Goal: Information Seeking & Learning: Learn about a topic

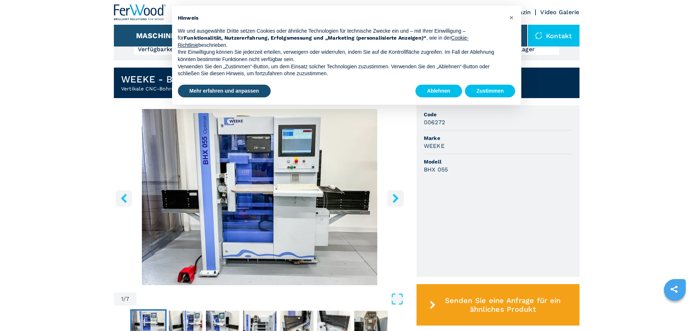
scroll to position [182, 0]
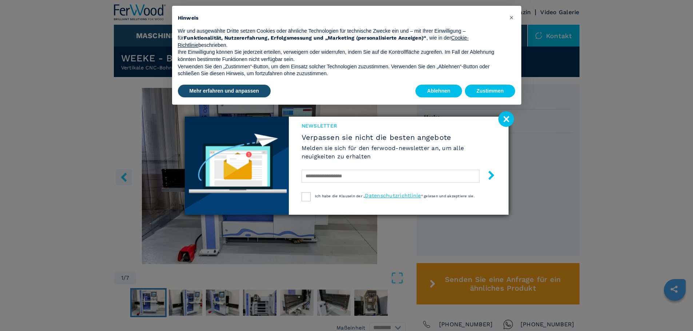
click at [506, 121] on image at bounding box center [506, 119] width 16 height 16
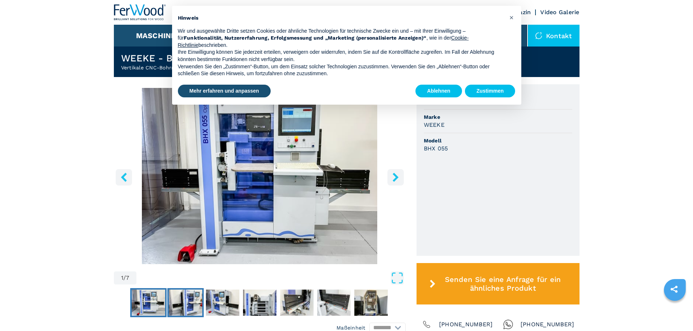
click at [196, 304] on img "Go to Slide 2" at bounding box center [185, 303] width 33 height 26
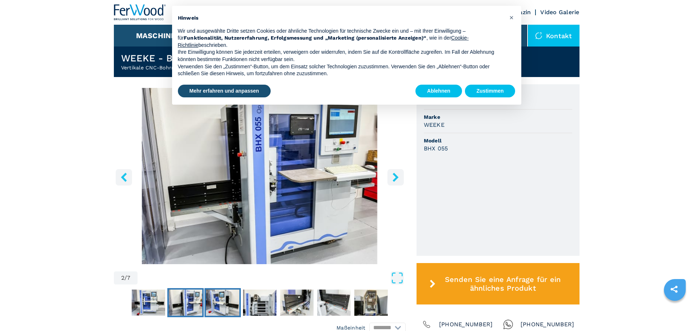
click at [233, 305] on img "Go to Slide 3" at bounding box center [222, 303] width 33 height 26
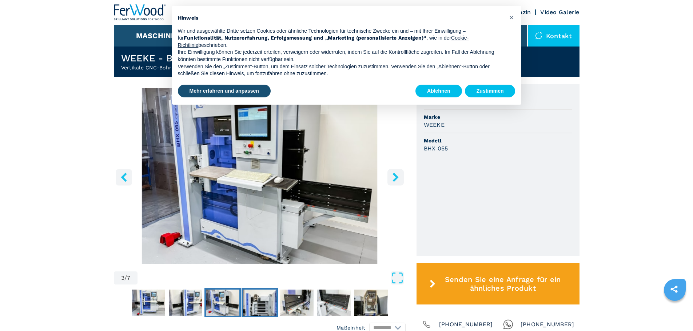
click at [258, 304] on img "Go to Slide 4" at bounding box center [259, 303] width 33 height 26
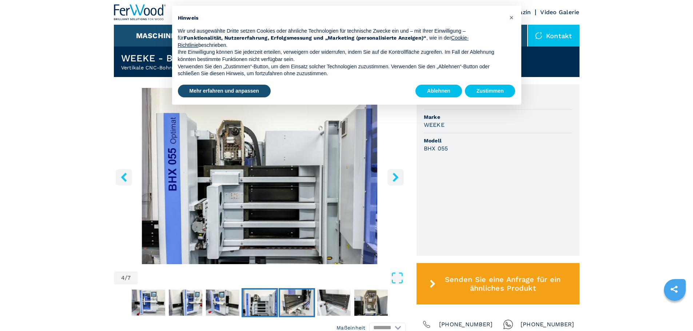
click at [298, 305] on img "Go to Slide 5" at bounding box center [296, 303] width 33 height 26
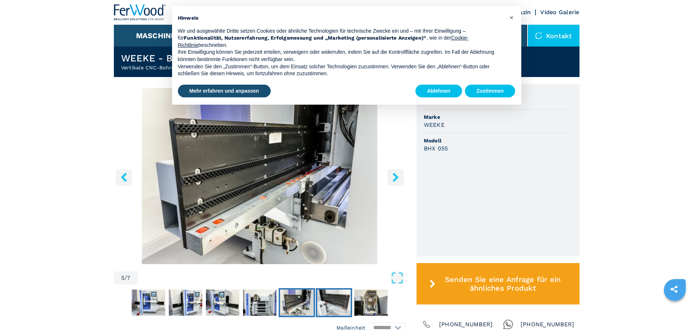
click at [326, 306] on img "Go to Slide 6" at bounding box center [333, 303] width 33 height 26
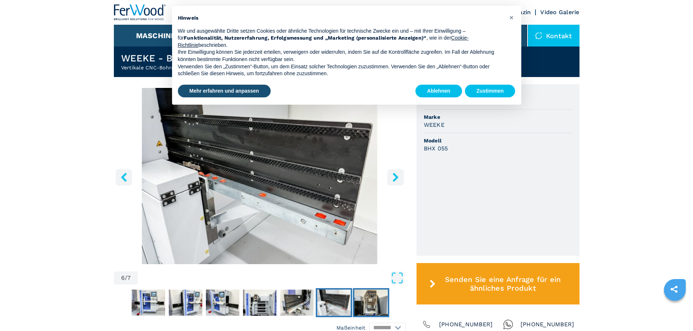
click at [364, 305] on img "Go to Slide 7" at bounding box center [370, 303] width 33 height 26
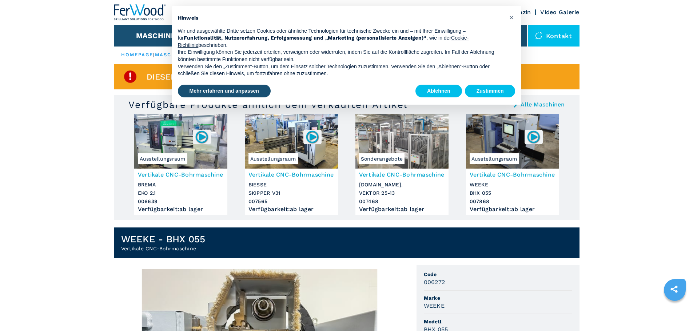
scroll to position [0, 0]
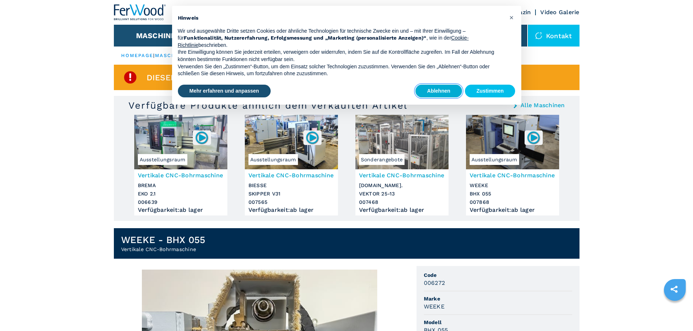
click at [440, 93] on button "Ablehnen" at bounding box center [438, 91] width 47 height 13
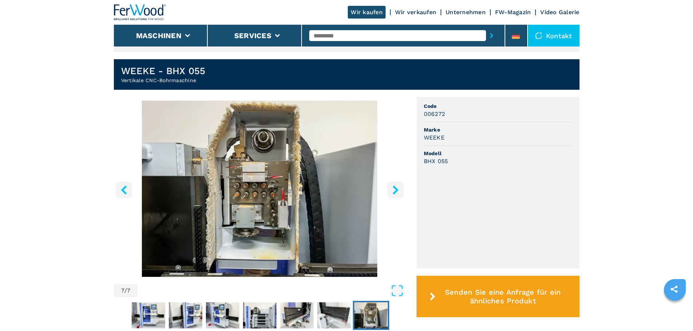
scroll to position [182, 0]
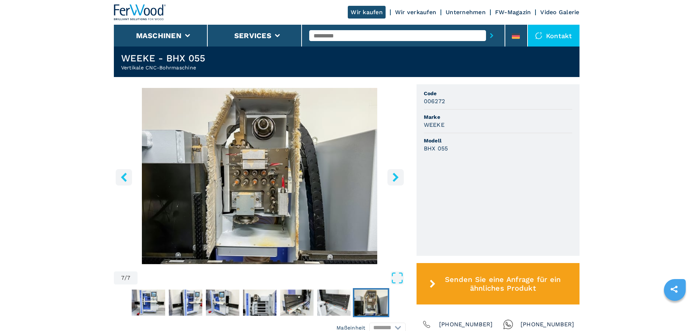
click at [279, 199] on img "Go to Slide 7" at bounding box center [260, 176] width 292 height 176
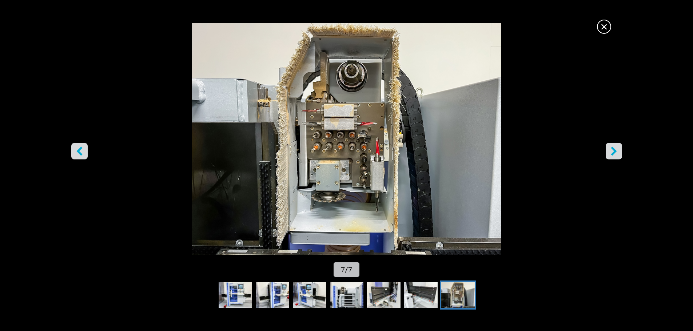
click at [621, 156] on button "right-button" at bounding box center [614, 151] width 16 height 16
